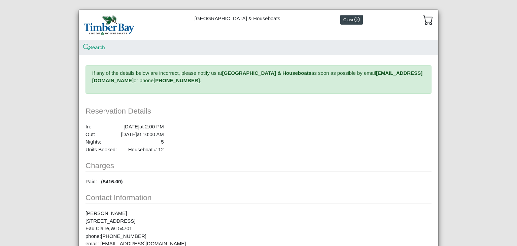
scroll to position [9, 0]
